Goal: Book appointment/travel/reservation

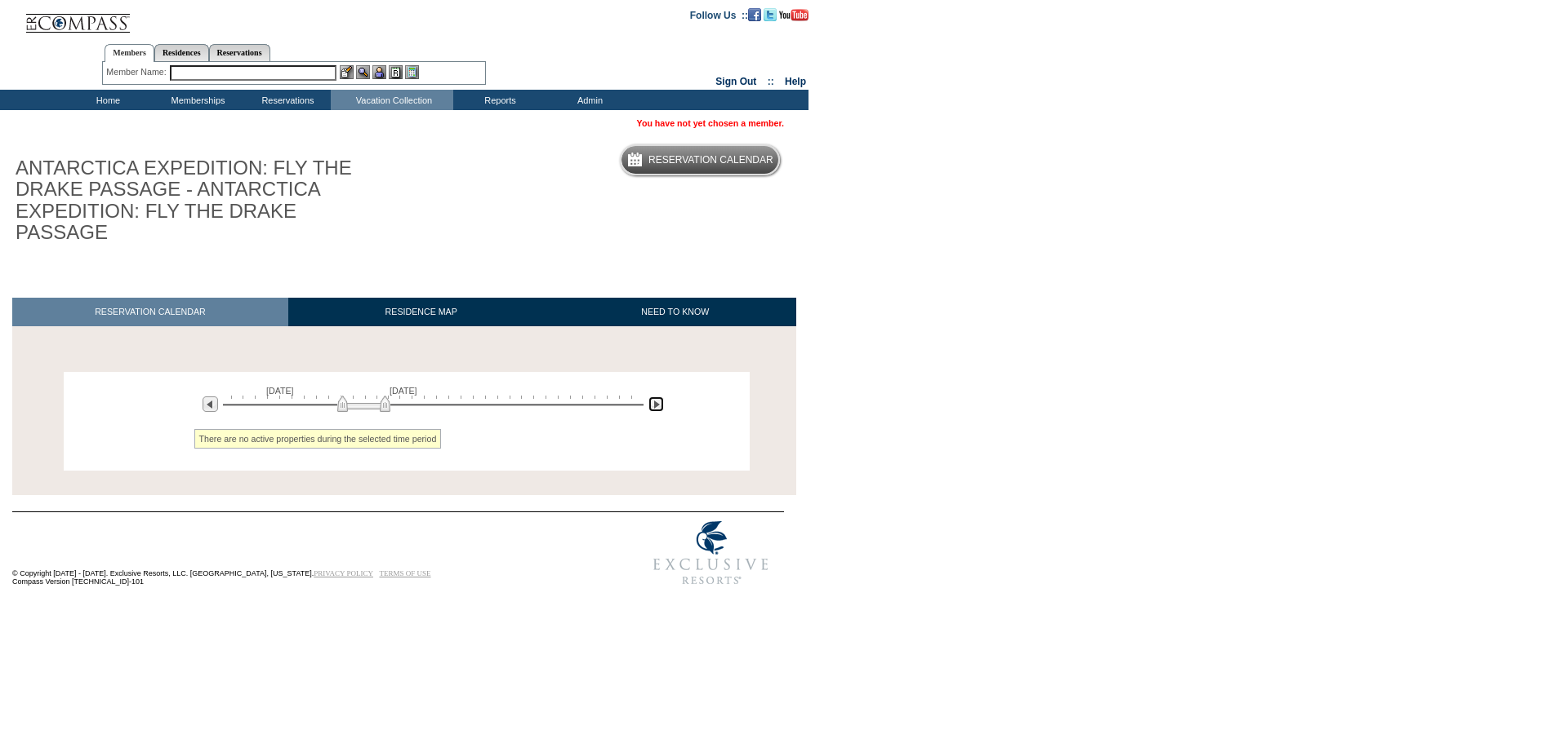
click at [653, 400] on img at bounding box center [655, 404] width 15 height 15
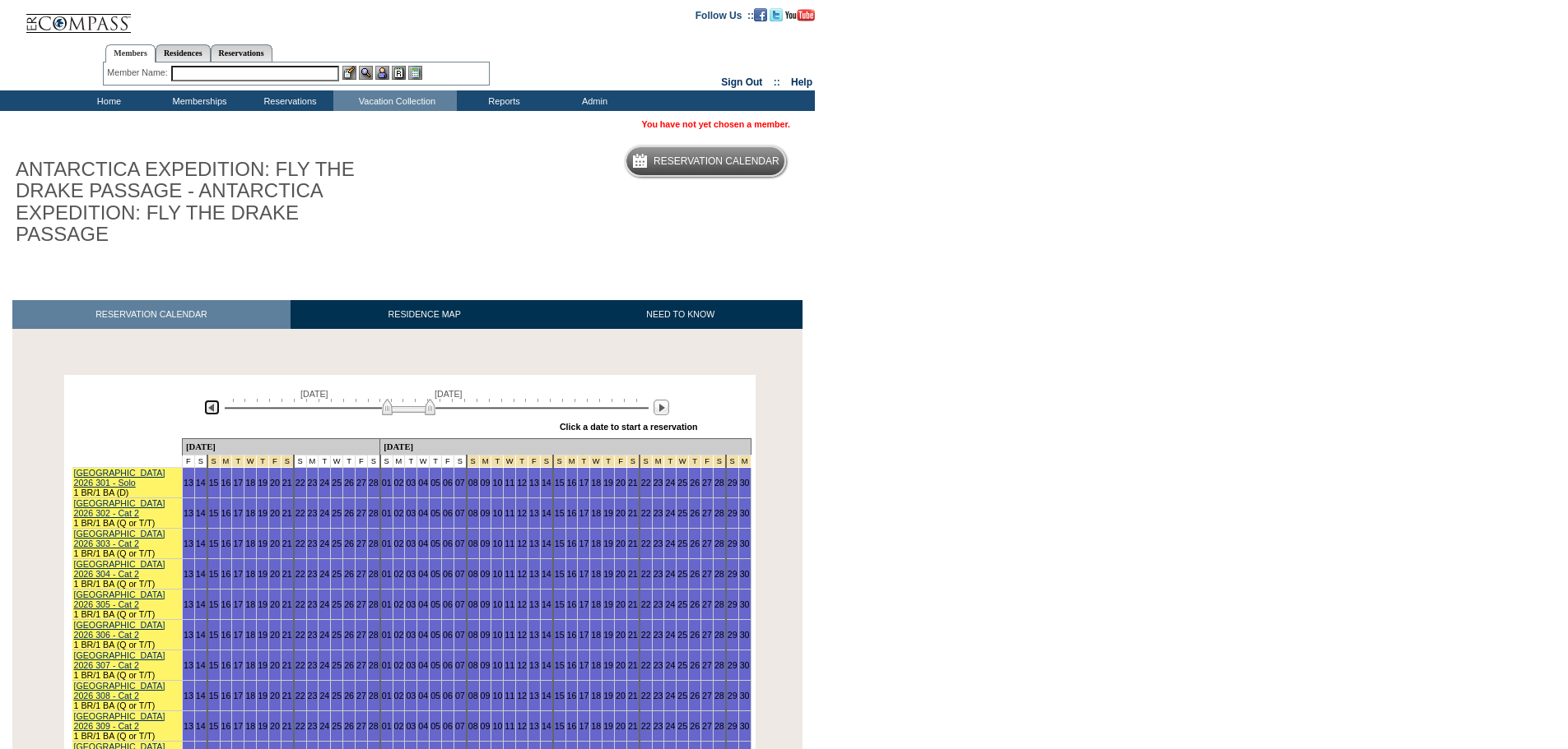
click at [212, 408] on img at bounding box center [211, 407] width 15 height 15
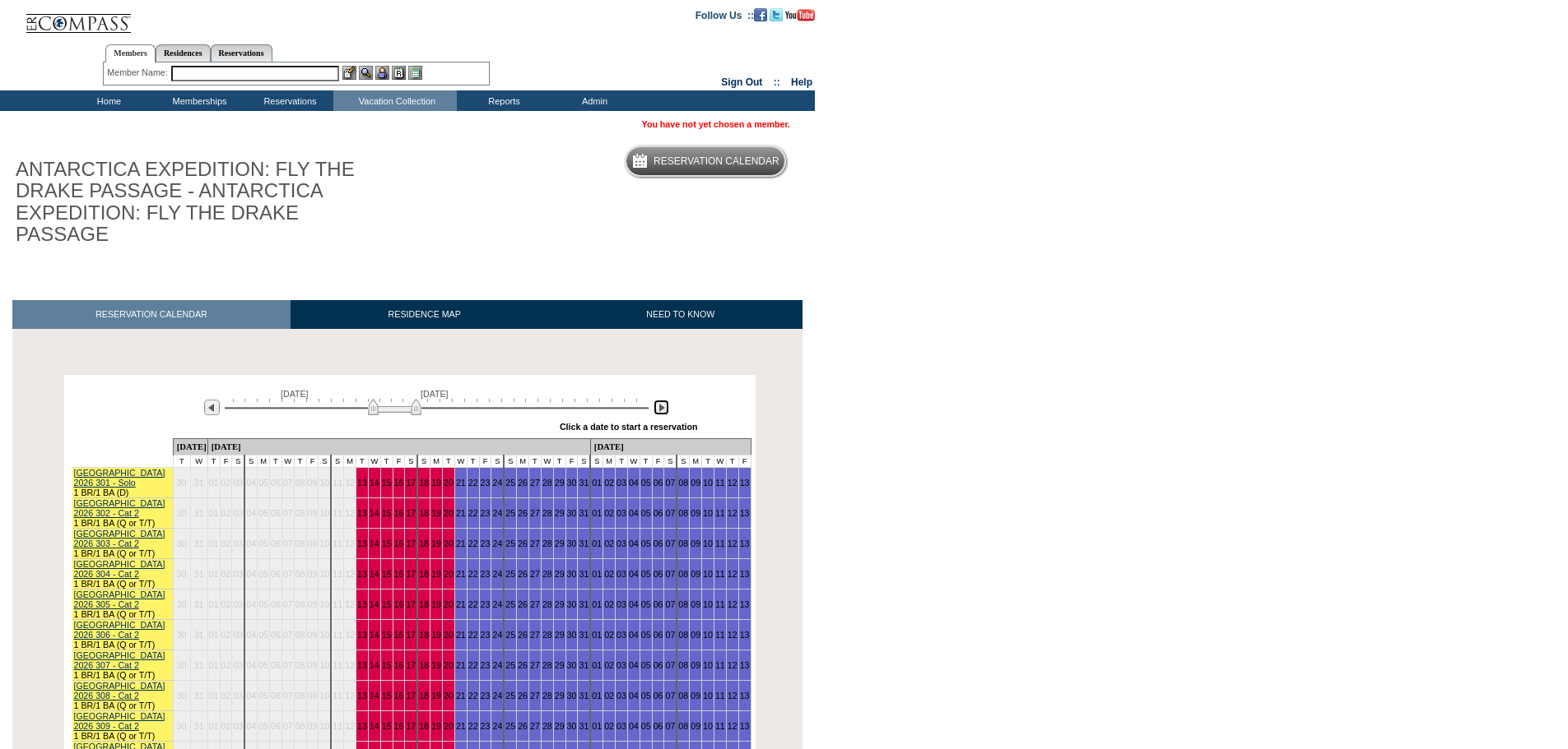
click at [665, 412] on img at bounding box center [661, 407] width 15 height 15
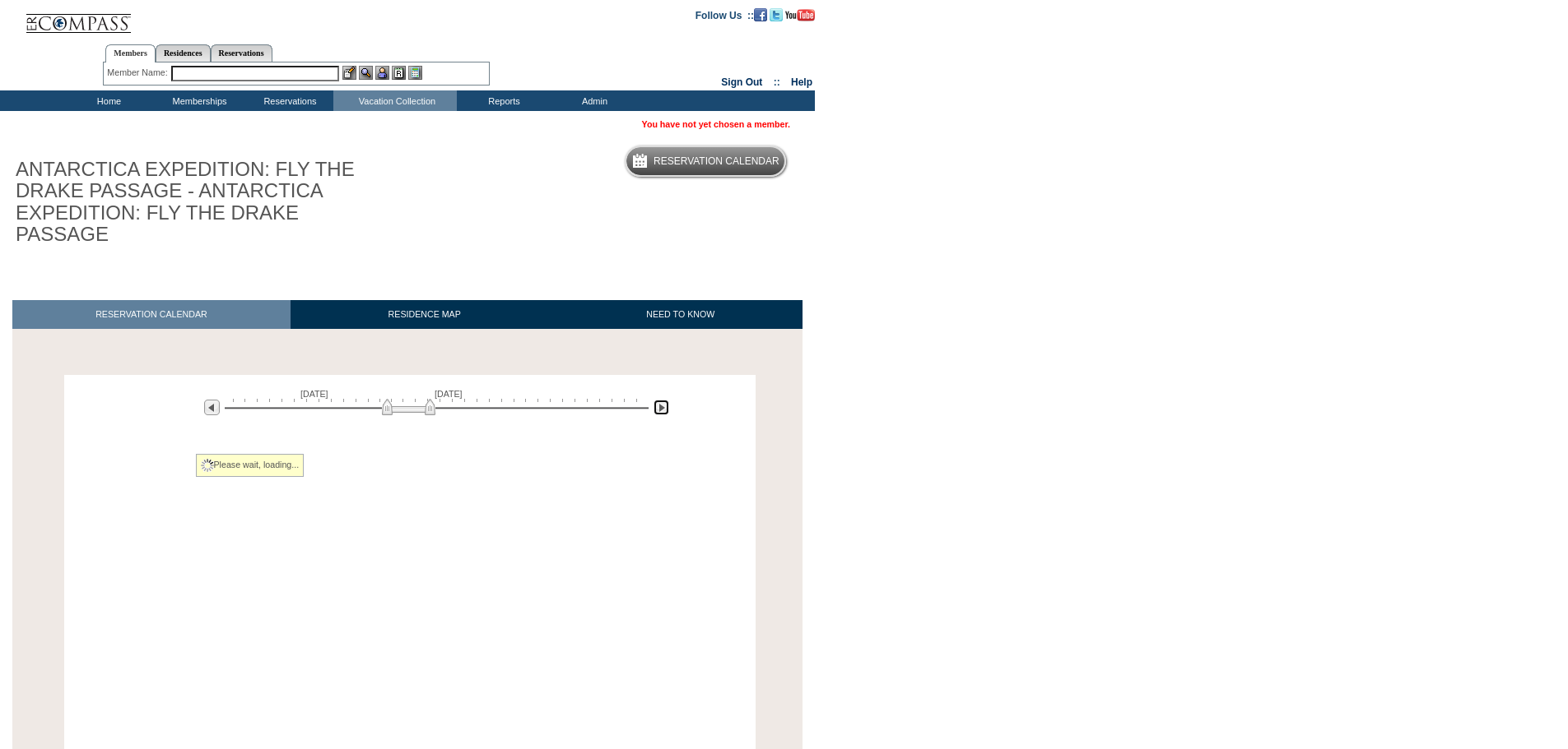
click at [665, 412] on img at bounding box center [661, 407] width 15 height 15
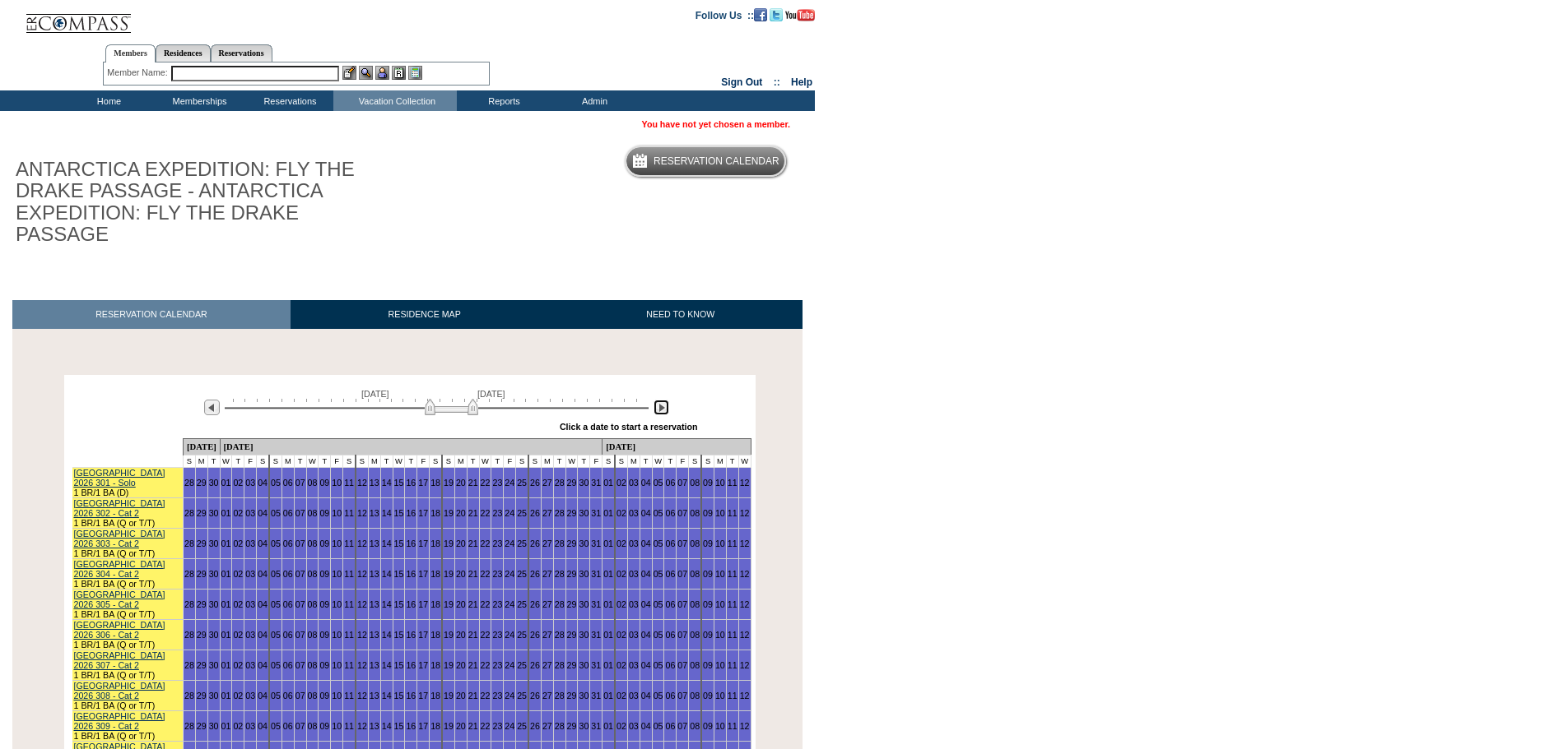
click at [665, 412] on img at bounding box center [661, 407] width 15 height 15
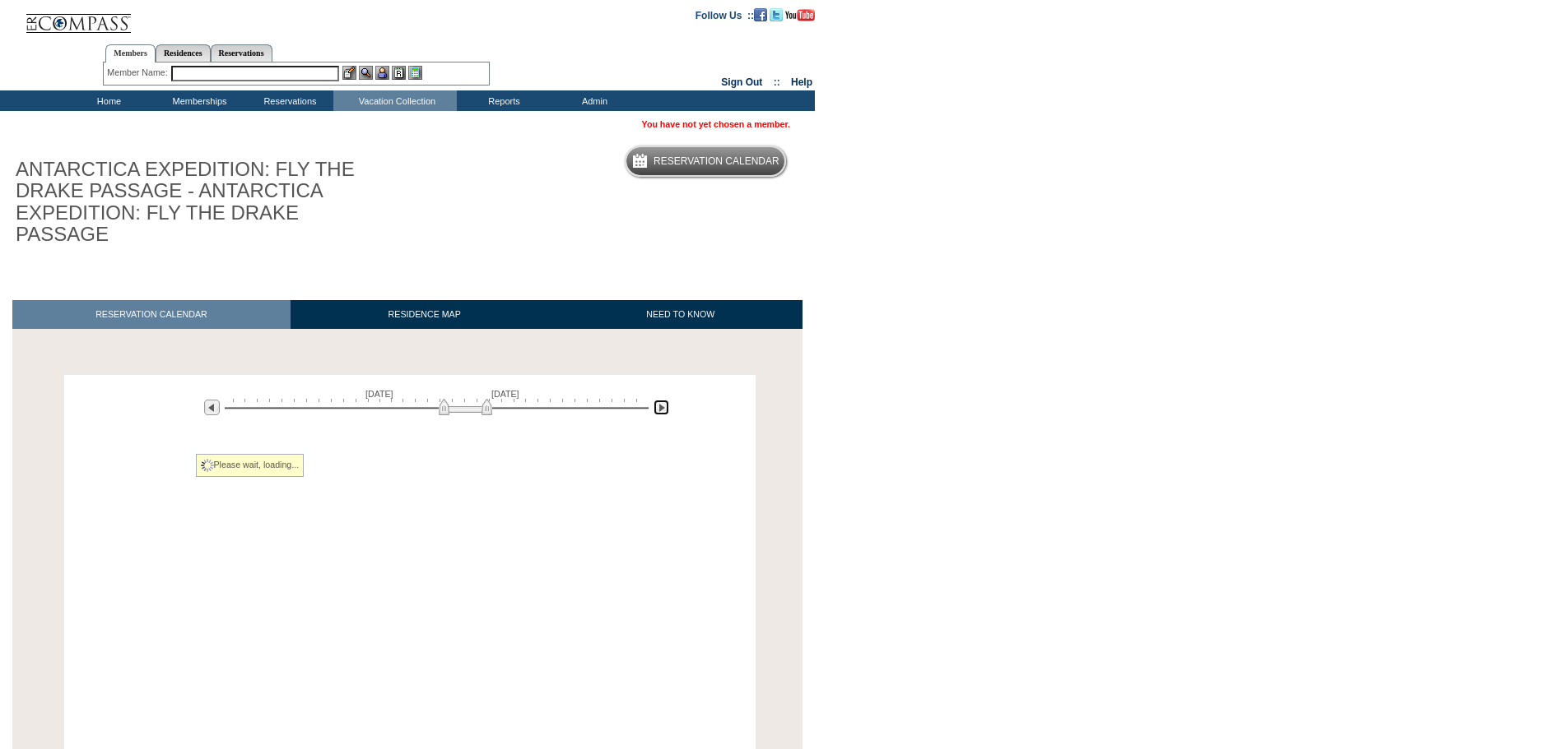
click at [665, 412] on img at bounding box center [661, 407] width 15 height 15
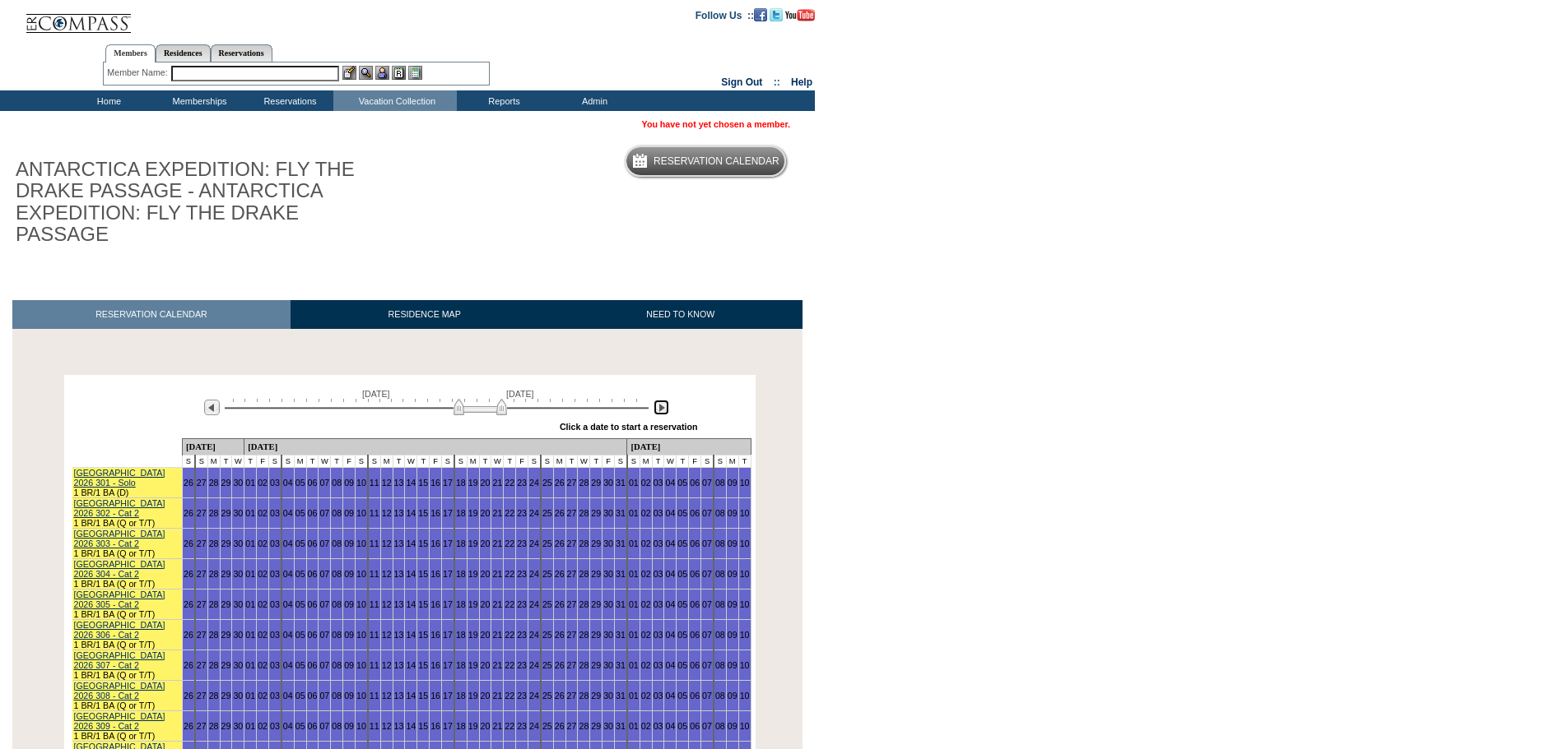
click at [665, 412] on img at bounding box center [661, 407] width 15 height 15
